Goal: Transaction & Acquisition: Purchase product/service

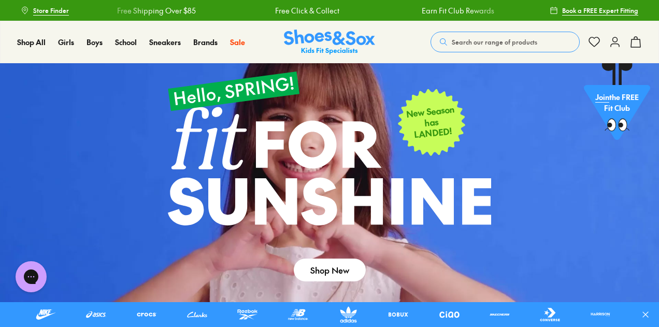
click at [488, 44] on span "Search our range of products" at bounding box center [495, 41] width 86 height 9
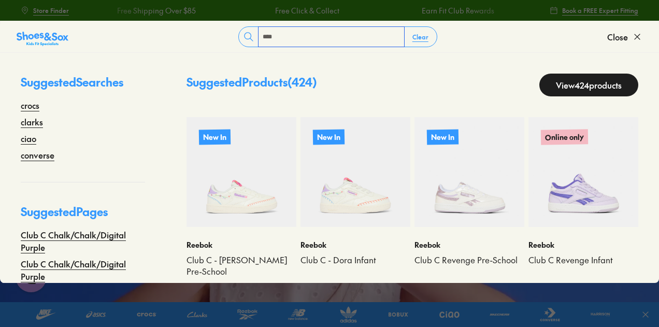
type input "****"
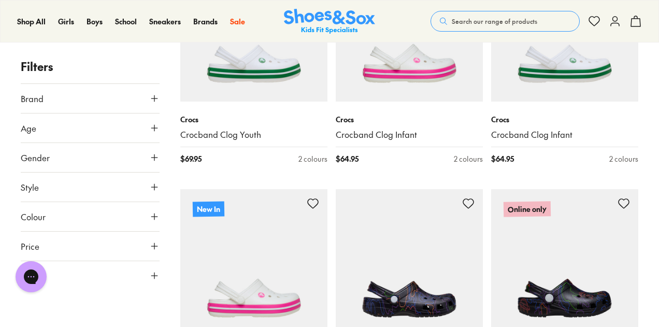
click at [264, 78] on img at bounding box center [253, 27] width 147 height 147
click at [383, 74] on img at bounding box center [409, 27] width 147 height 147
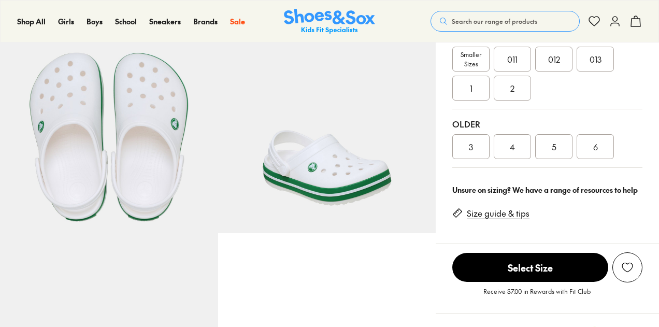
select select "*"
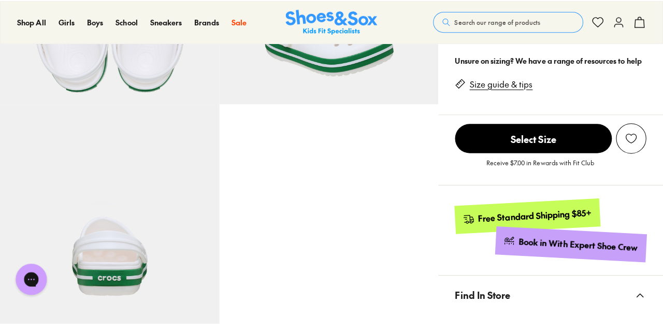
scroll to position [398, 0]
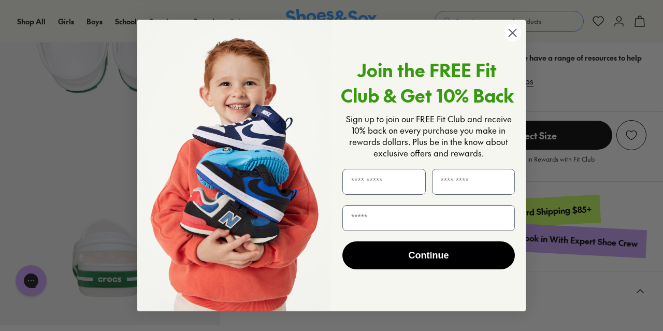
click at [511, 24] on circle "Close dialog" at bounding box center [512, 32] width 17 height 17
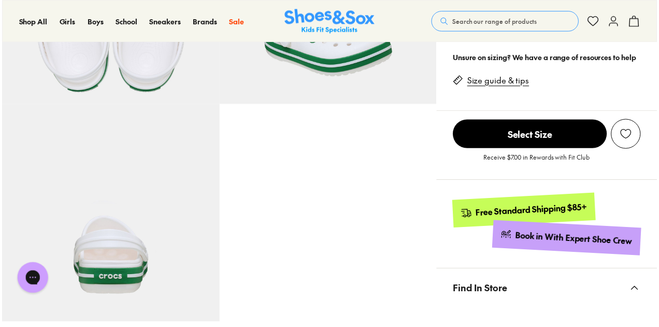
scroll to position [397, 0]
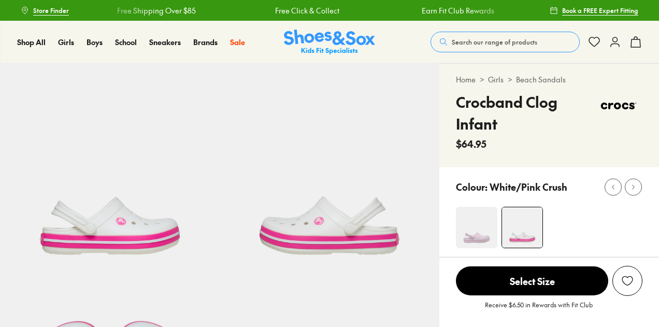
select select "*"
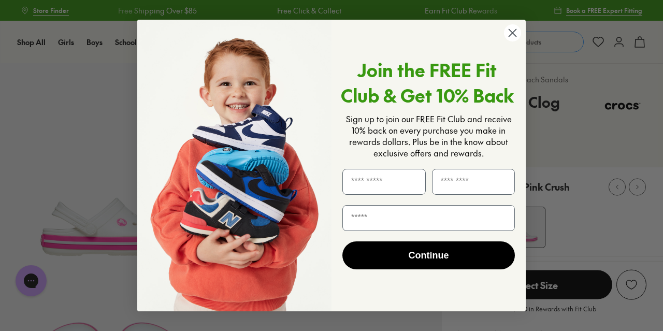
click at [514, 41] on circle "Close dialog" at bounding box center [512, 32] width 17 height 17
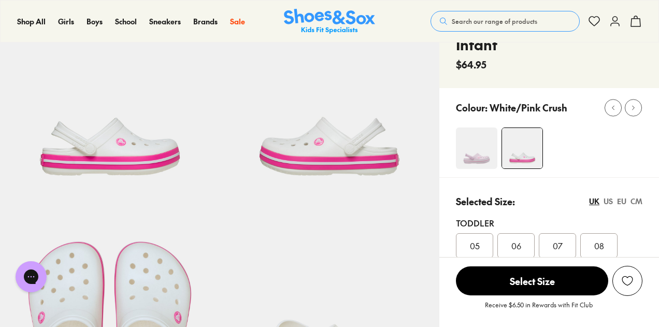
scroll to position [79, 0]
